Goal: Find specific page/section: Find specific page/section

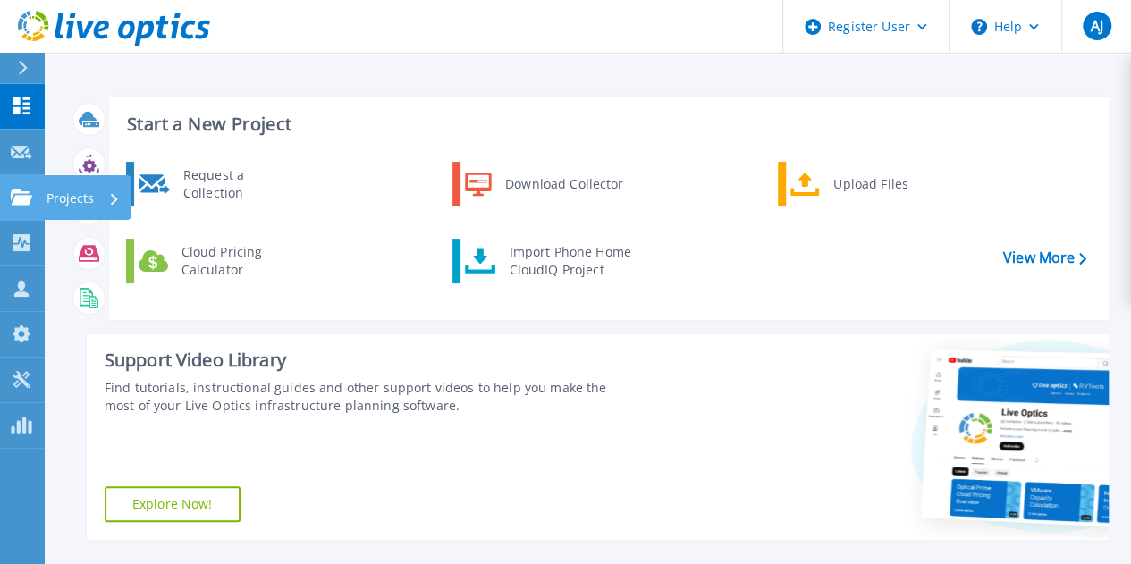
click at [19, 198] on icon at bounding box center [21, 196] width 21 height 15
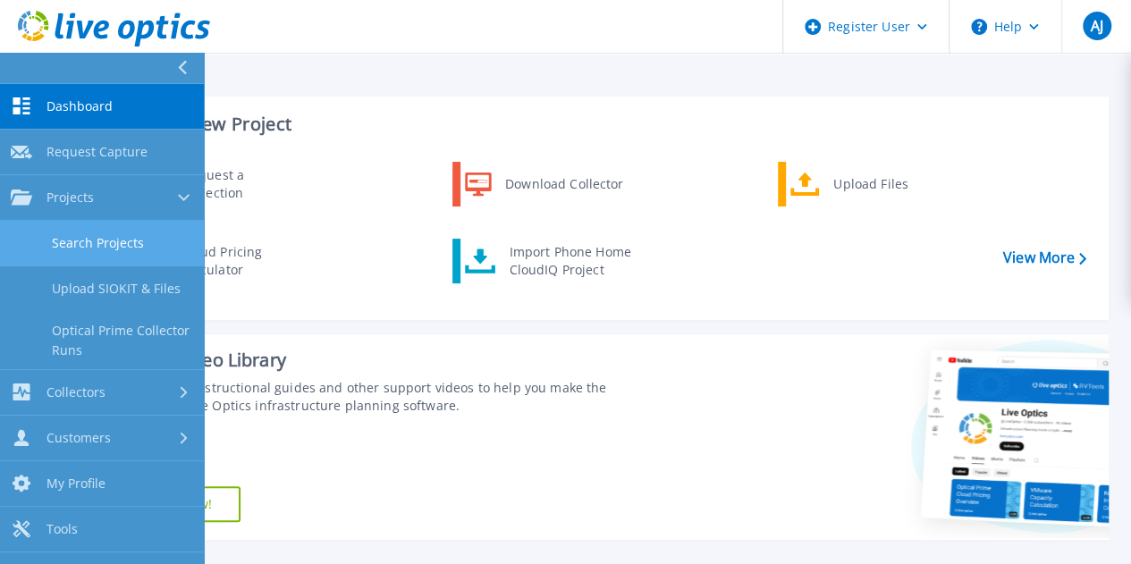
click at [118, 237] on link "Search Projects" at bounding box center [102, 244] width 204 height 46
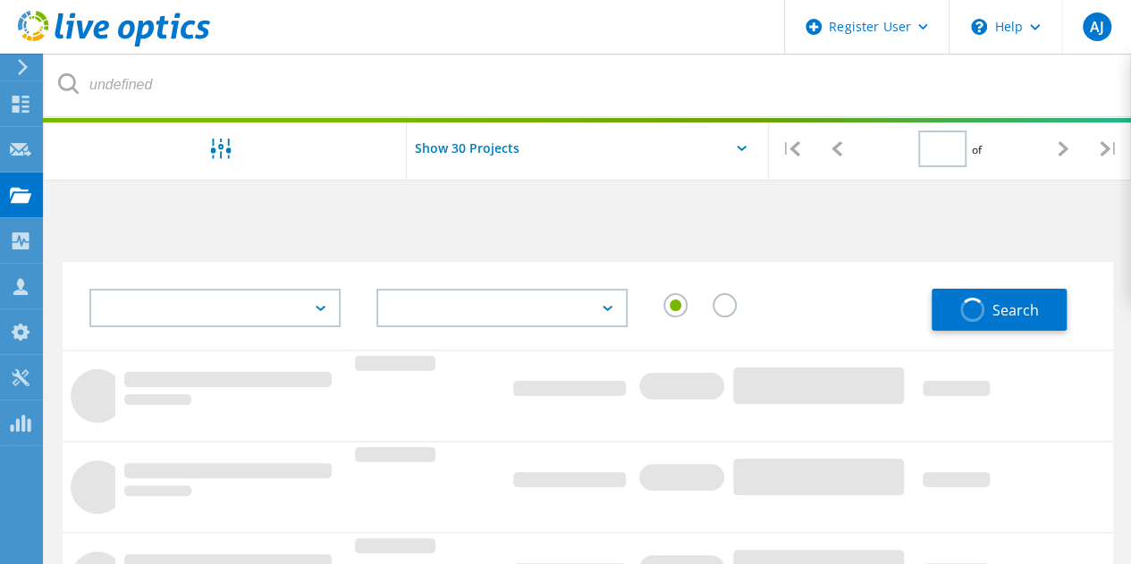
type input "1"
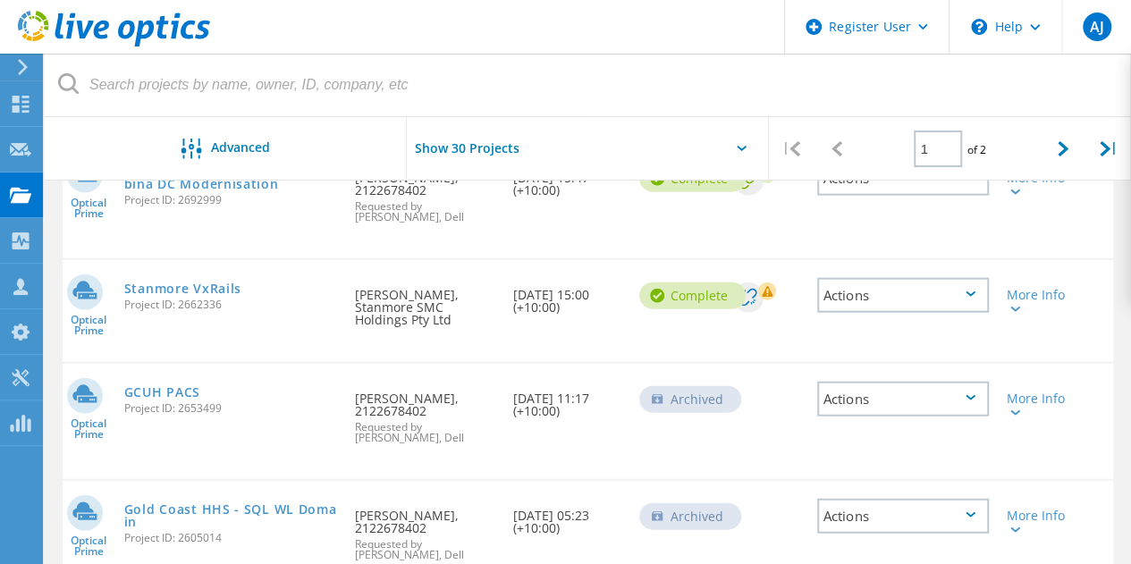
scroll to position [1966, 0]
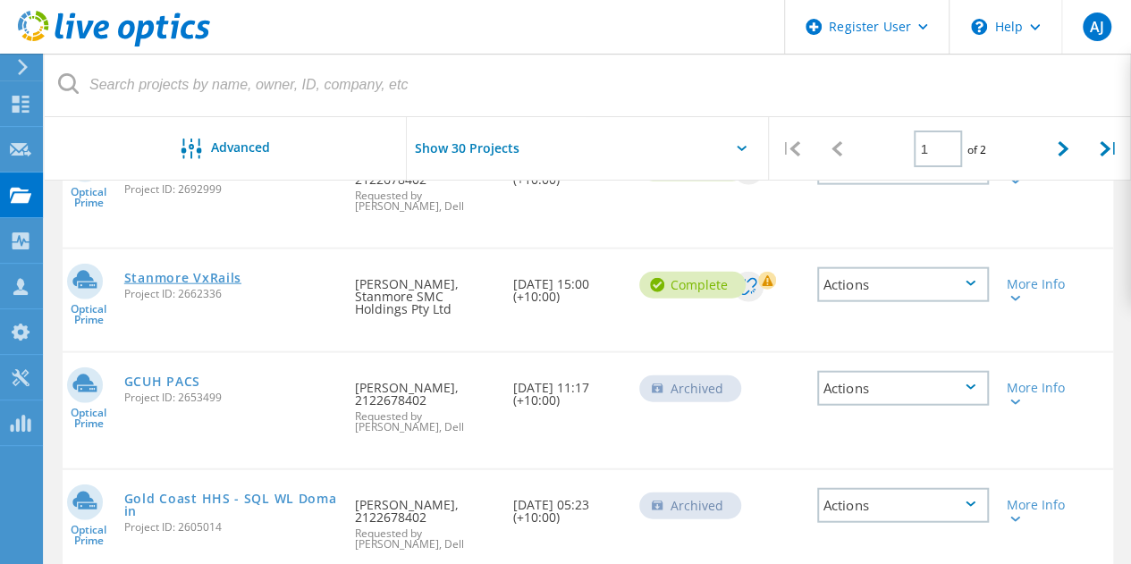
click at [200, 272] on link "Stanmore VxRails" at bounding box center [182, 278] width 117 height 13
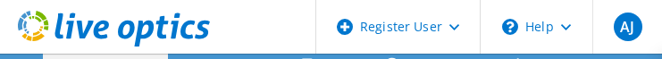
select select "Australia"
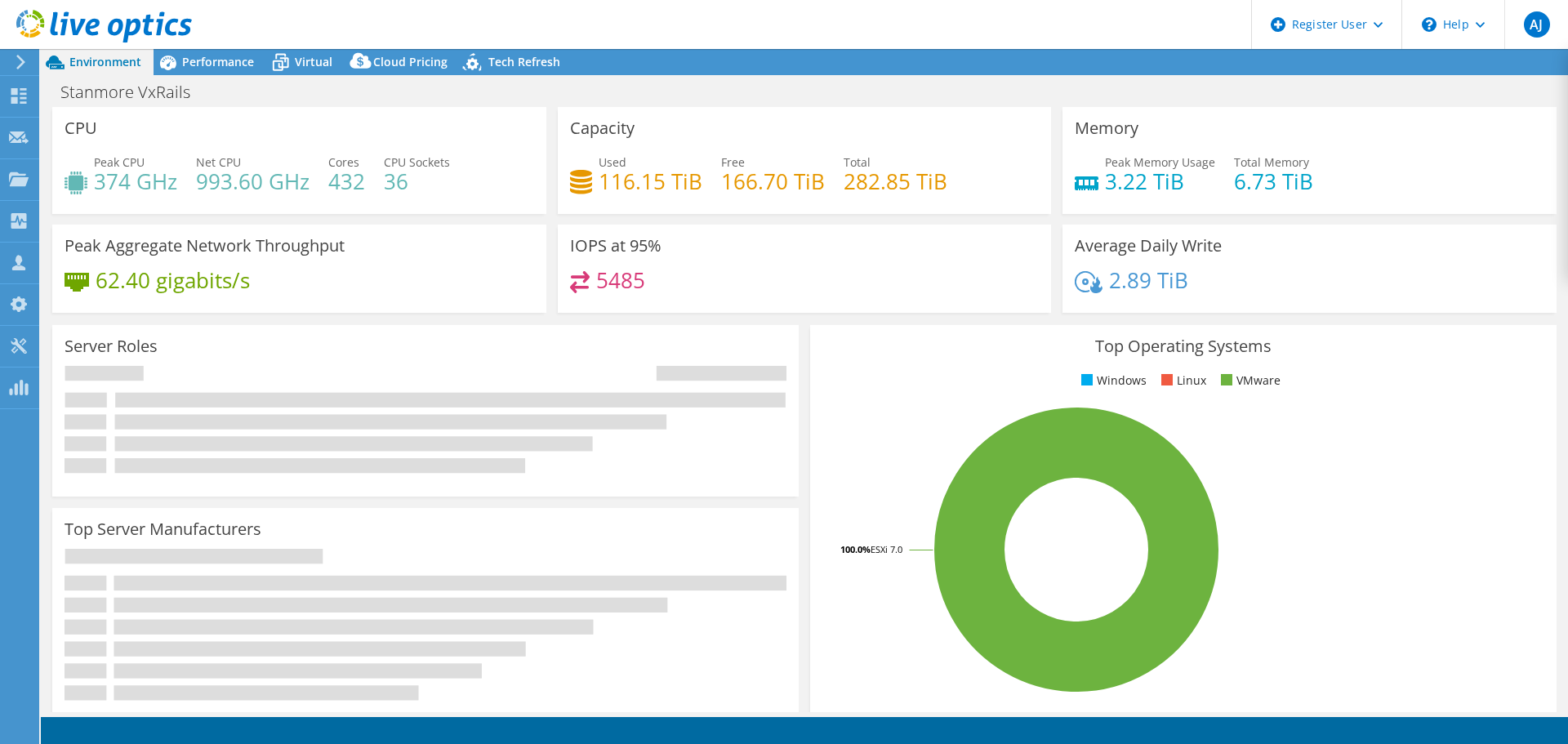
select select "Australia"
select select "USD"
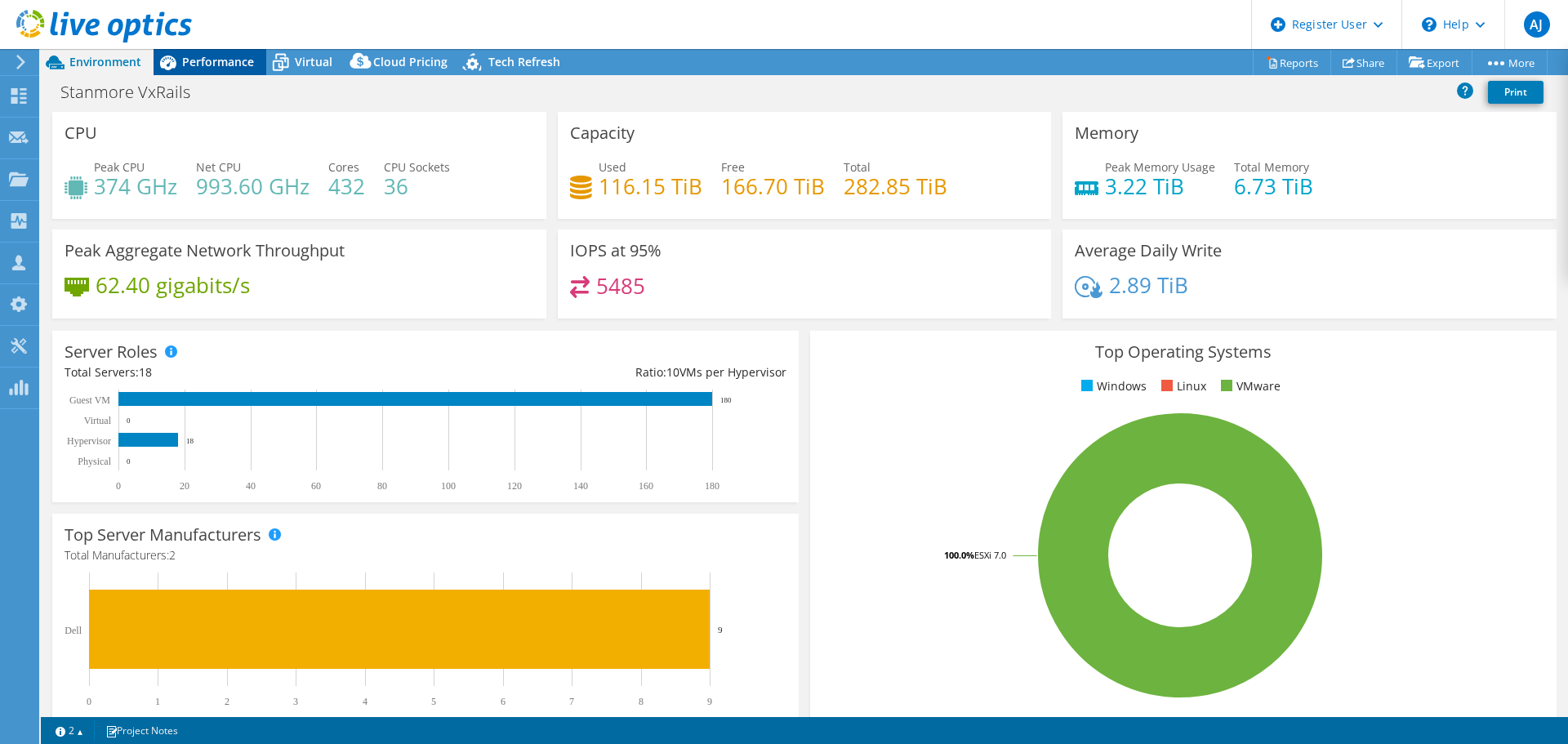
click at [206, 59] on span "Performance" at bounding box center [217, 61] width 72 height 16
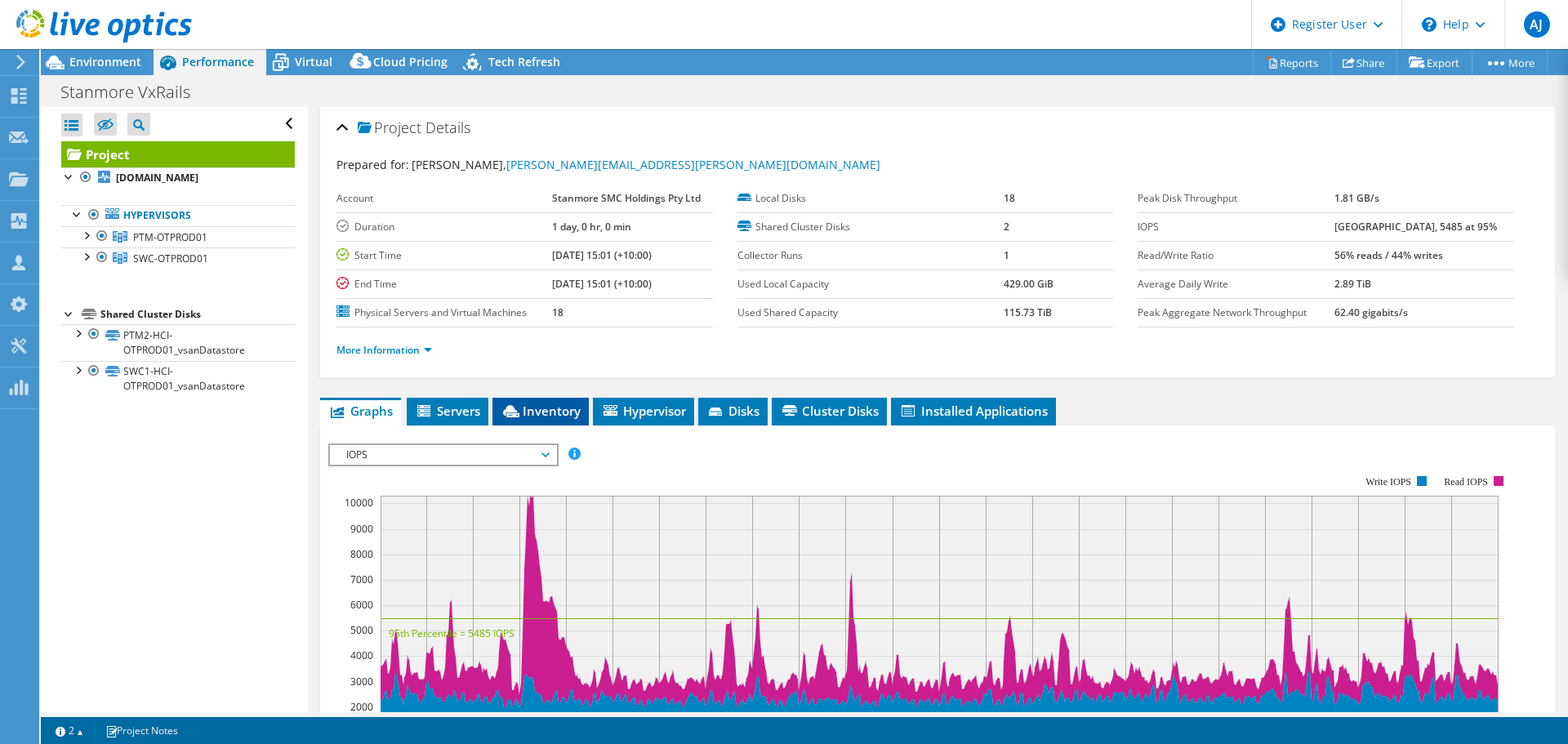
click at [550, 409] on span "Inventory" at bounding box center [541, 411] width 80 height 16
